Goal: Task Accomplishment & Management: Use online tool/utility

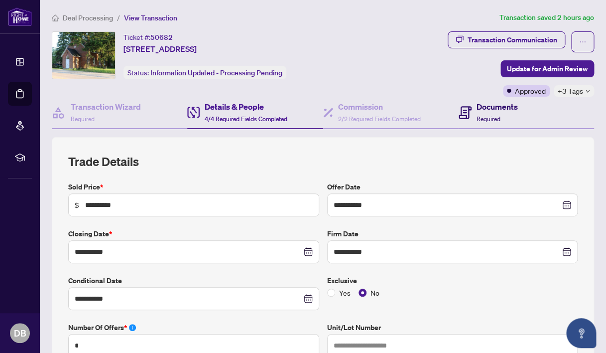
click at [493, 107] on h4 "Documents" at bounding box center [497, 107] width 41 height 12
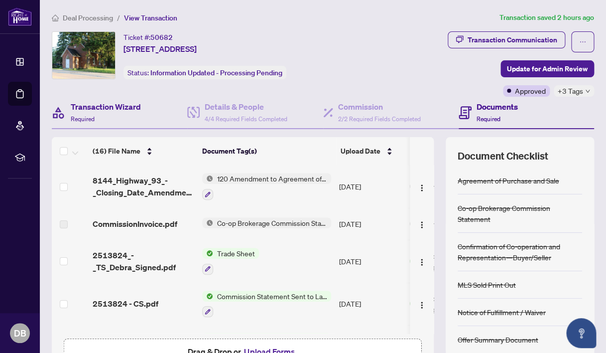
click at [88, 99] on div "Transaction Wizard Required" at bounding box center [120, 113] width 136 height 32
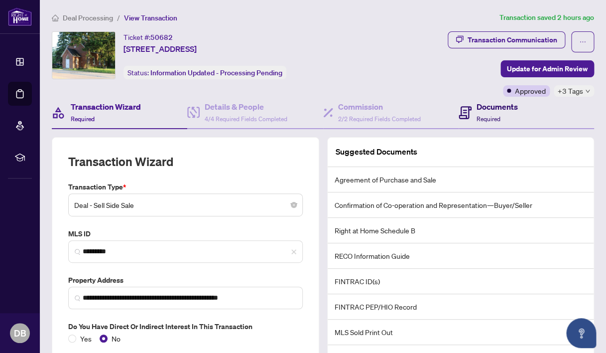
click at [489, 108] on h4 "Documents" at bounding box center [497, 107] width 41 height 12
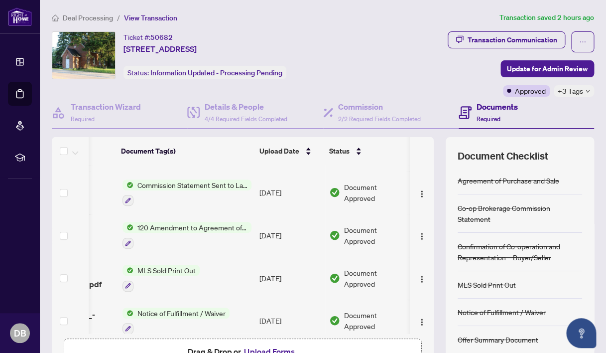
scroll to position [0, 81]
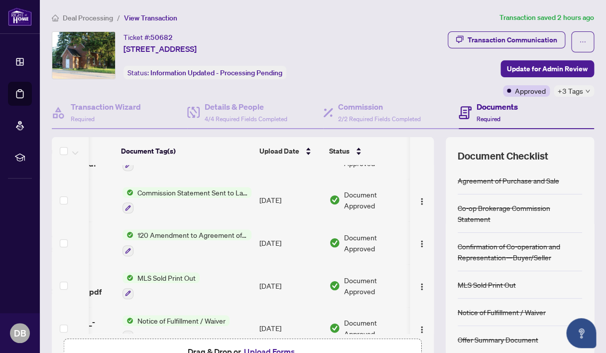
click at [586, 89] on icon "down" at bounding box center [587, 91] width 5 height 5
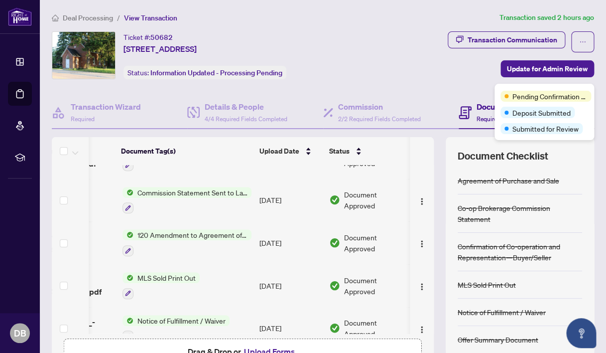
click at [586, 89] on div "Pending Confirmation of Closing Deposit Submitted Submitted for Review" at bounding box center [545, 112] width 100 height 56
click at [404, 69] on div "Transaction Communication Update for Admin Review Approved +3 Tags" at bounding box center [481, 63] width 225 height 65
